Goal: Information Seeking & Learning: Compare options

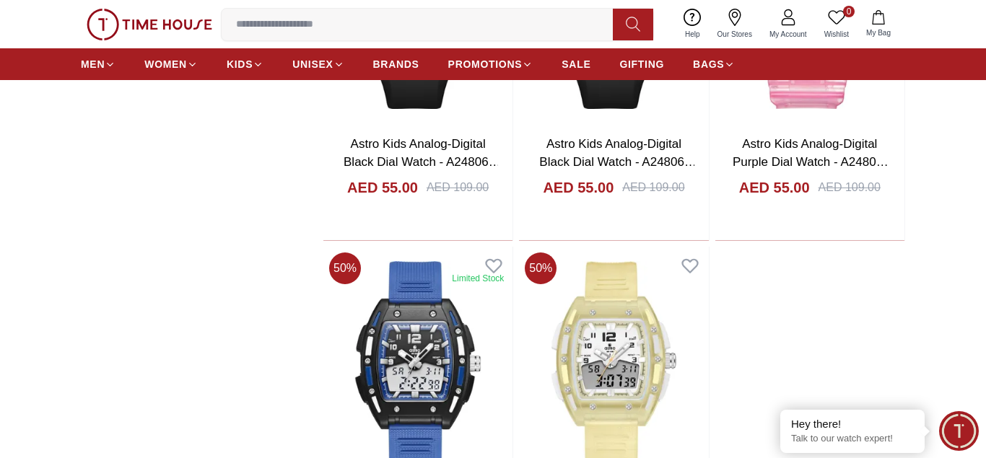
scroll to position [2061, 0]
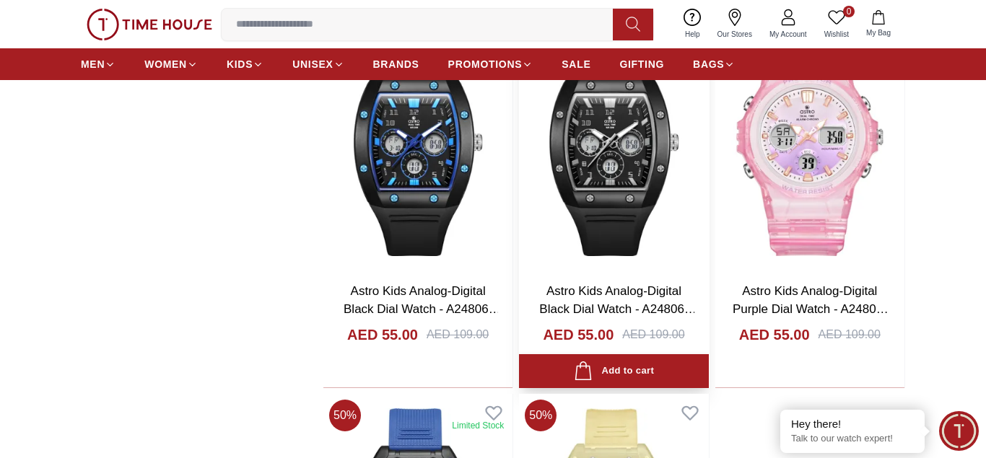
click at [614, 193] on img at bounding box center [613, 145] width 189 height 250
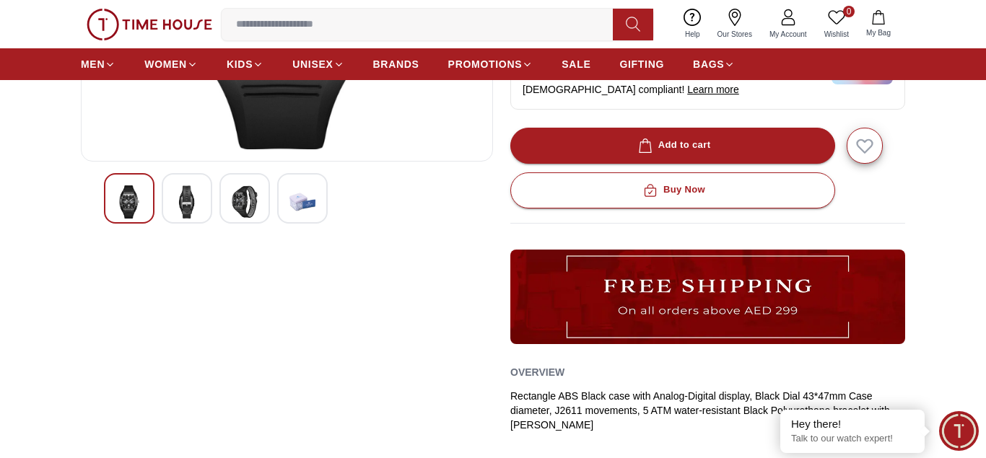
scroll to position [74, 0]
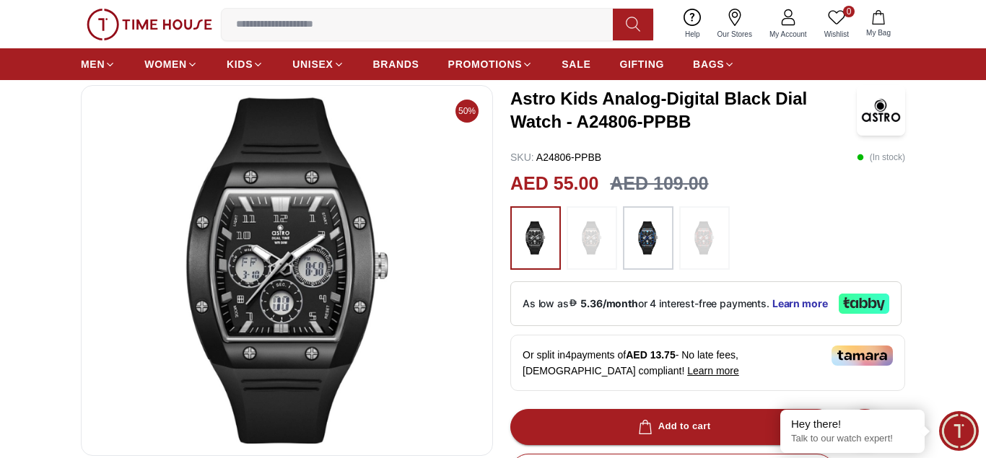
click at [267, 250] on img at bounding box center [287, 270] width 388 height 346
click at [645, 237] on img at bounding box center [648, 238] width 36 height 49
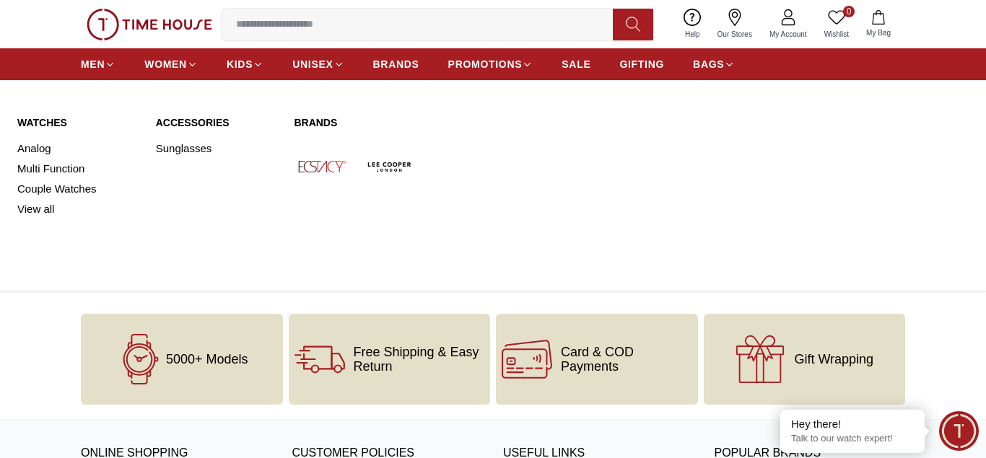
scroll to position [2269, 0]
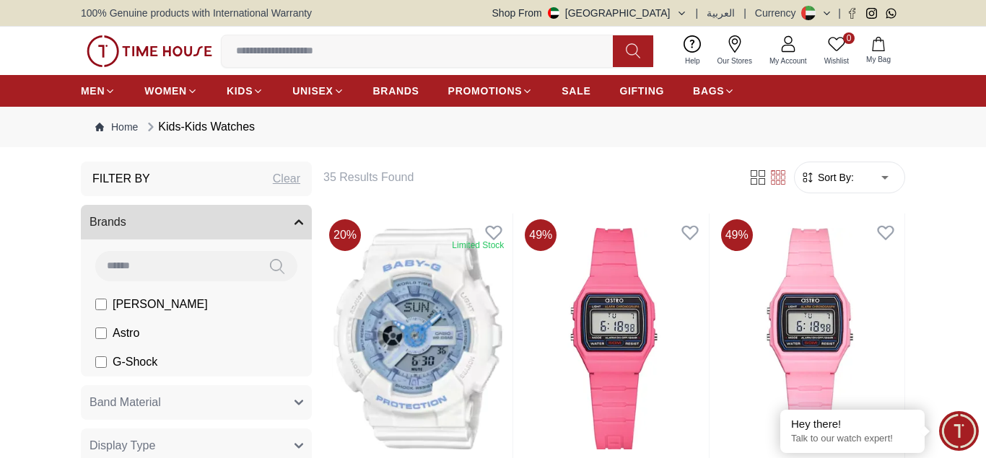
scroll to position [2269, 0]
